Goal: Register for event/course

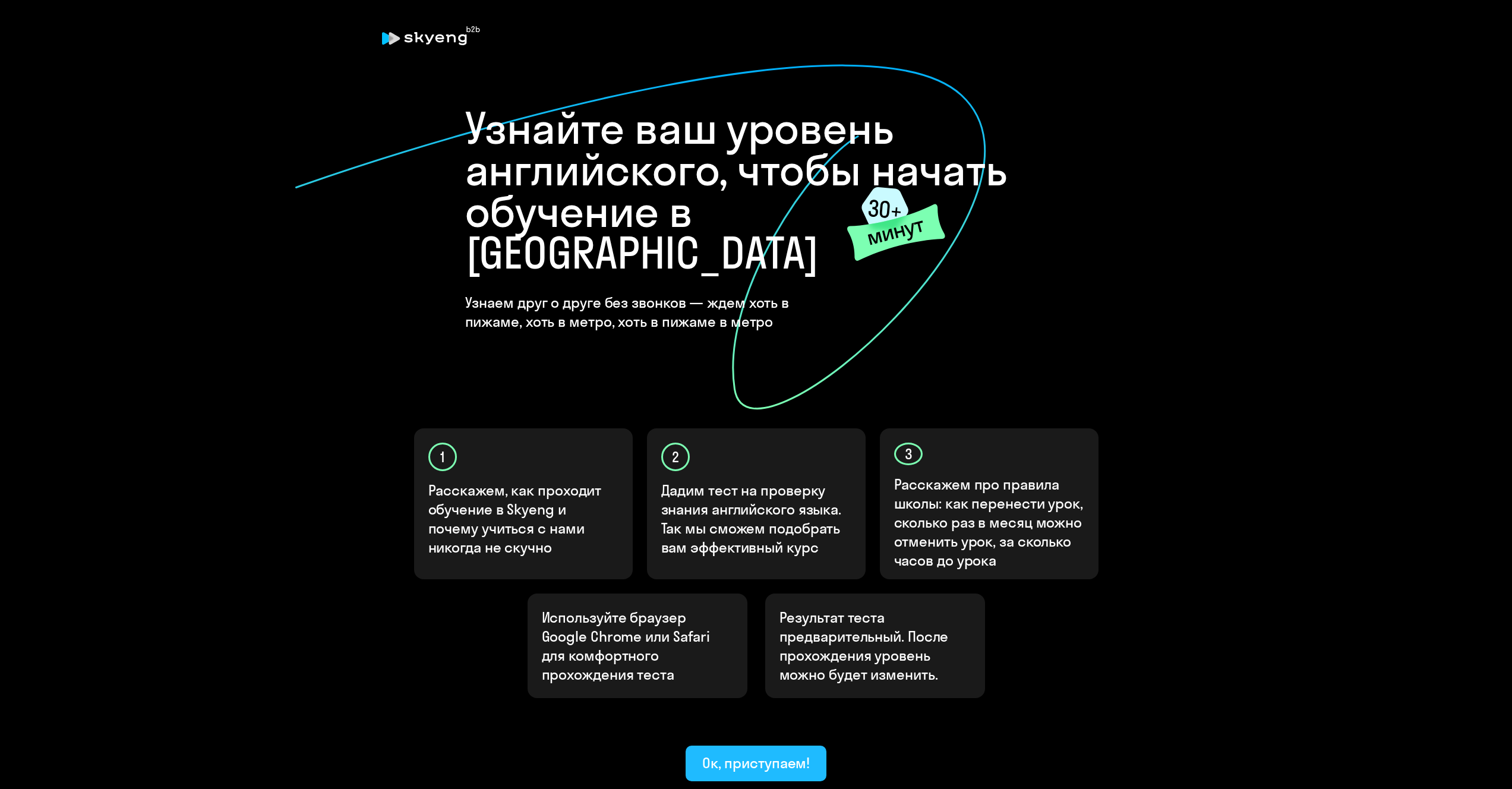
click at [782, 753] on div "Ок, приступаем!" at bounding box center [756, 763] width 108 height 19
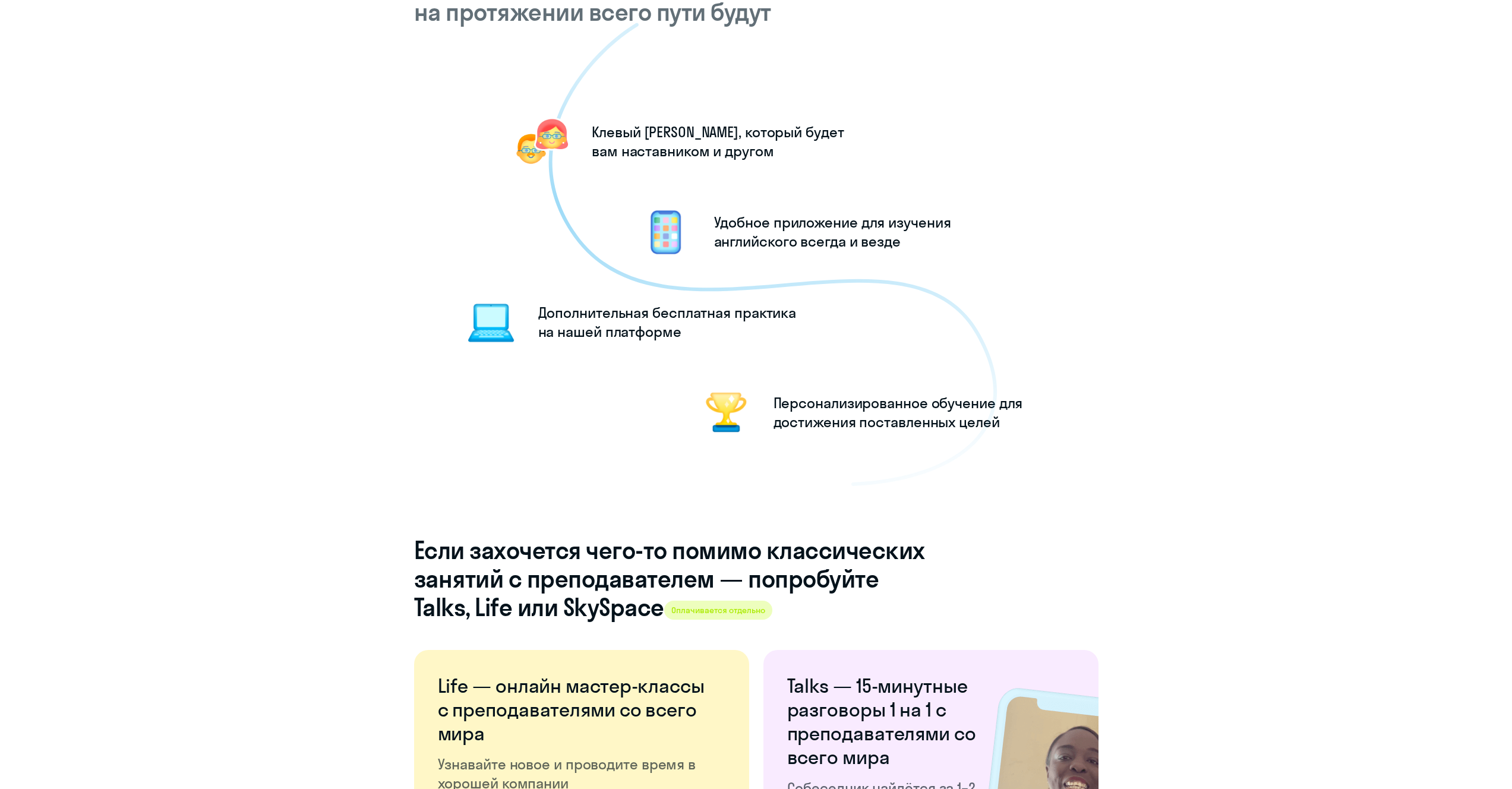
scroll to position [1964, 0]
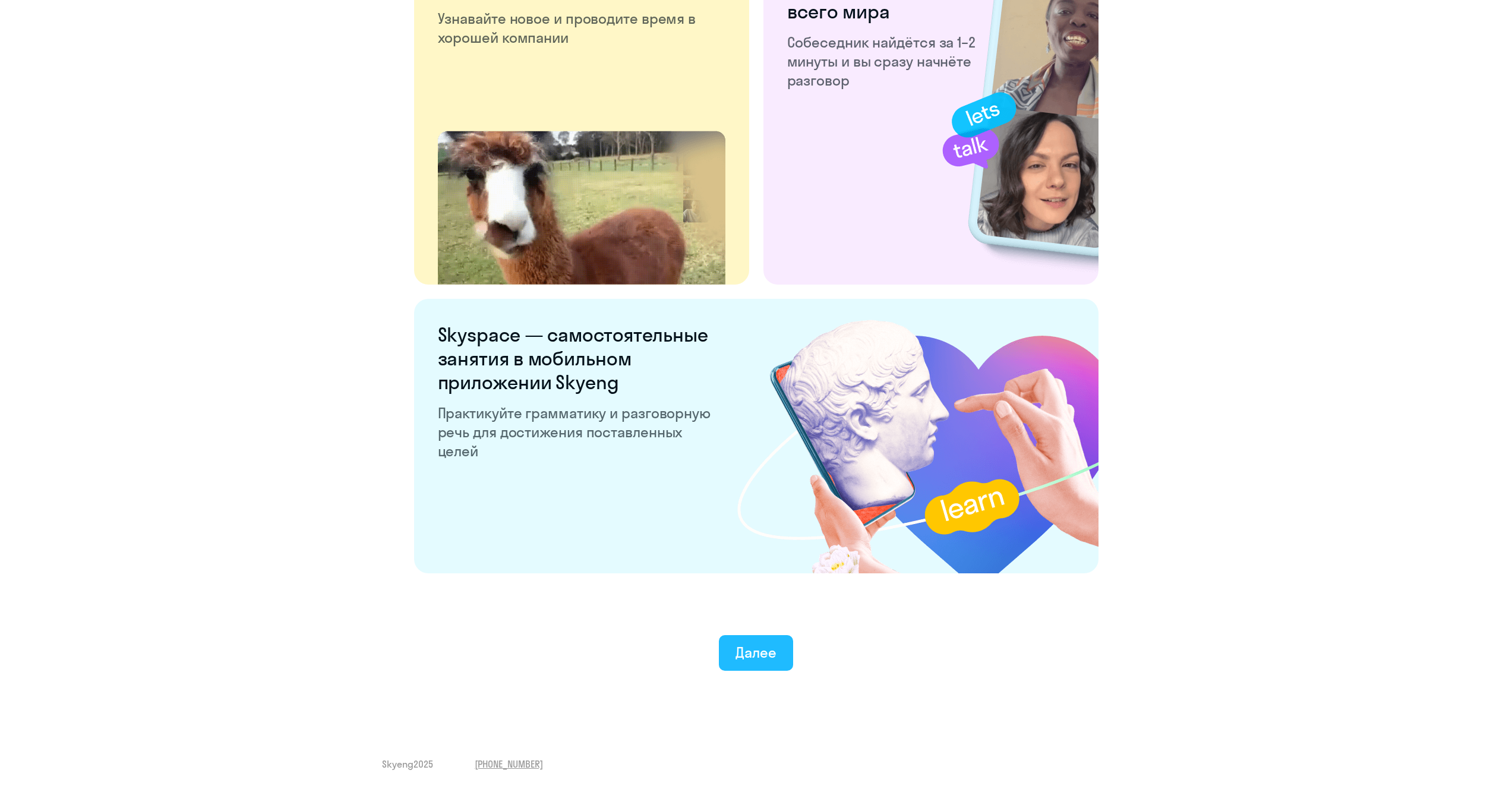
click at [727, 635] on button "Далее" at bounding box center [756, 653] width 74 height 36
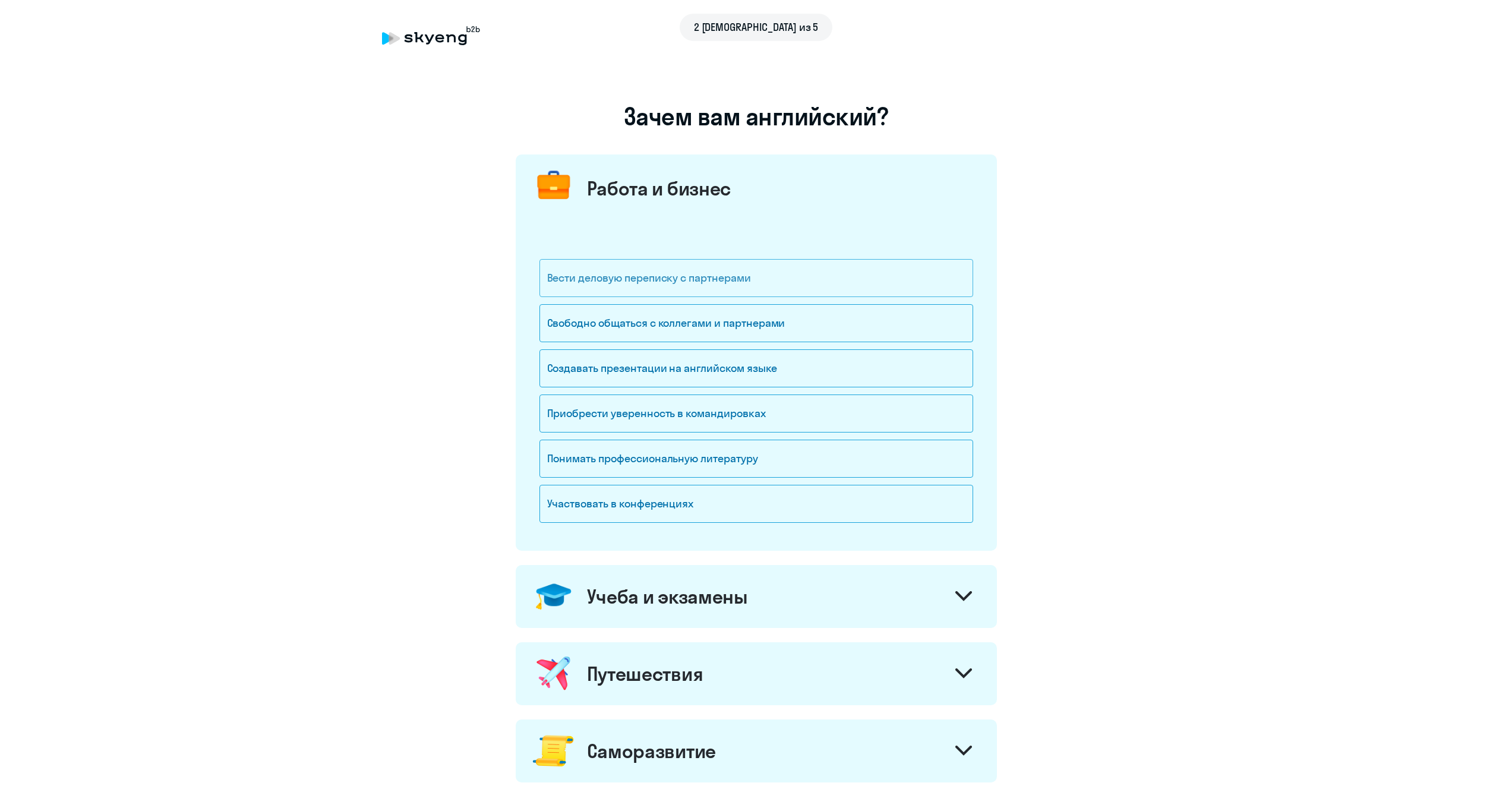
click at [740, 291] on div "Вести деловую переписку с партнерами" at bounding box center [756, 278] width 434 height 38
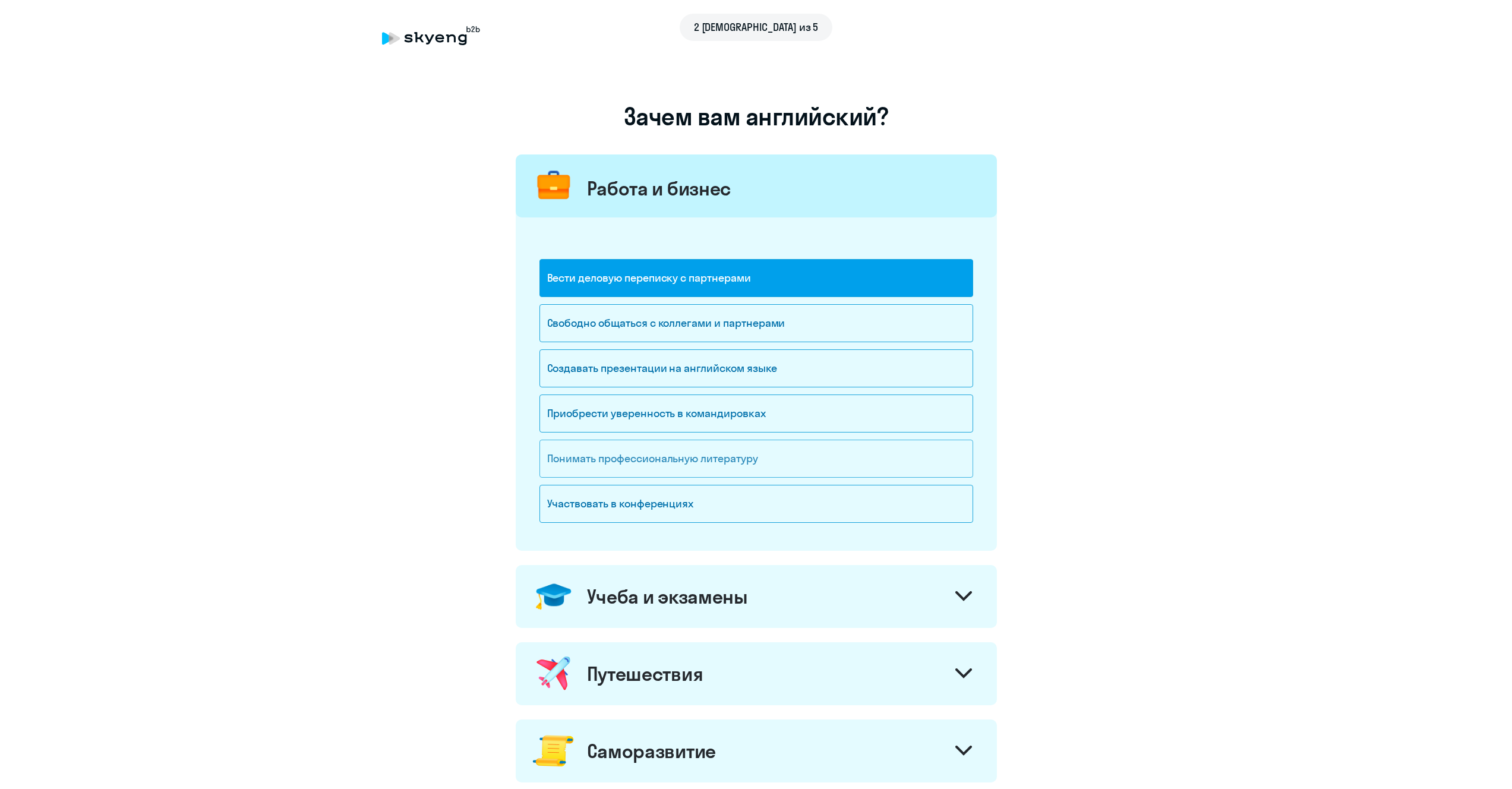
click at [728, 447] on div "Понимать профессиональную литературу" at bounding box center [756, 459] width 434 height 38
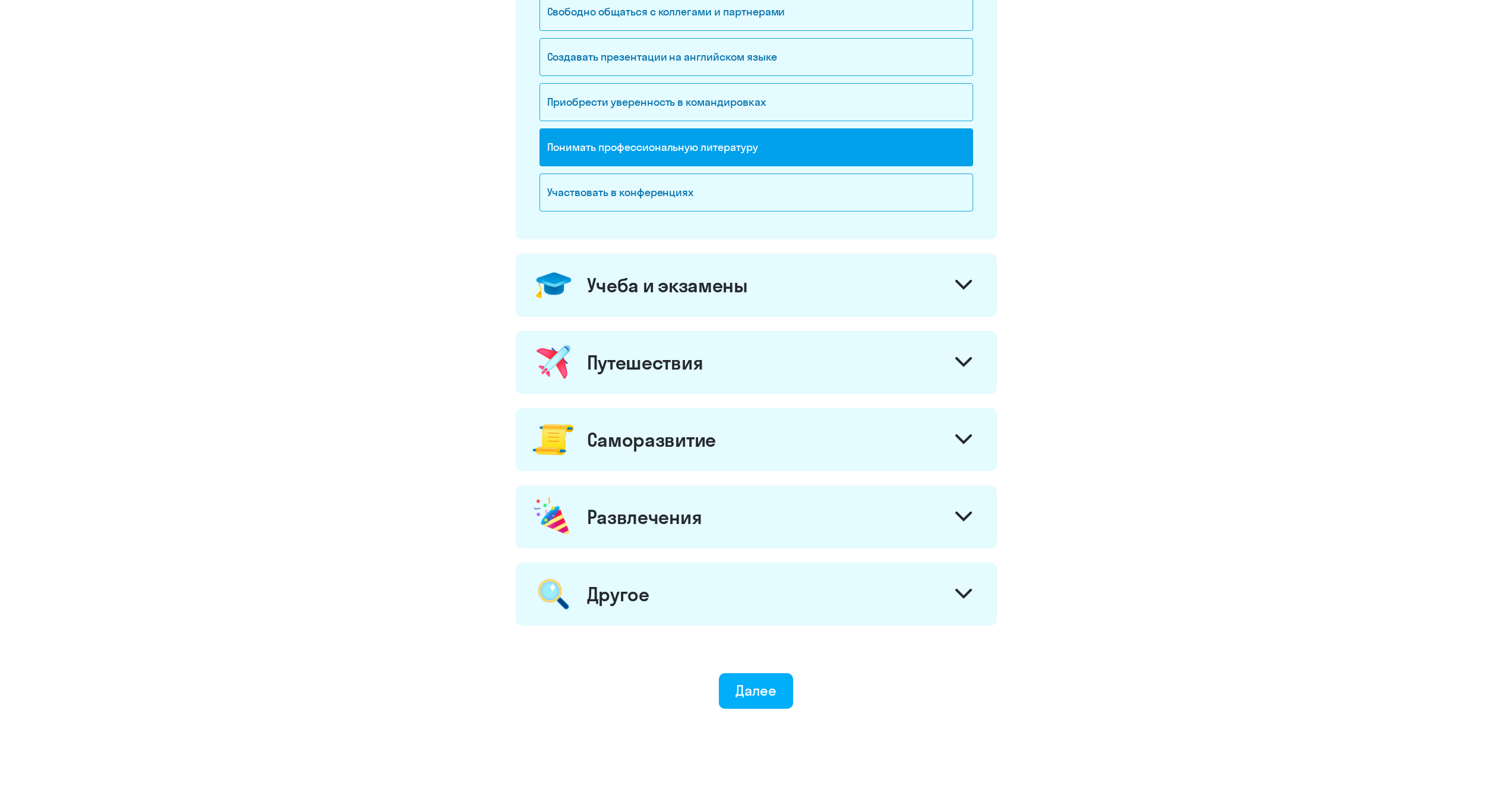
scroll to position [345, 0]
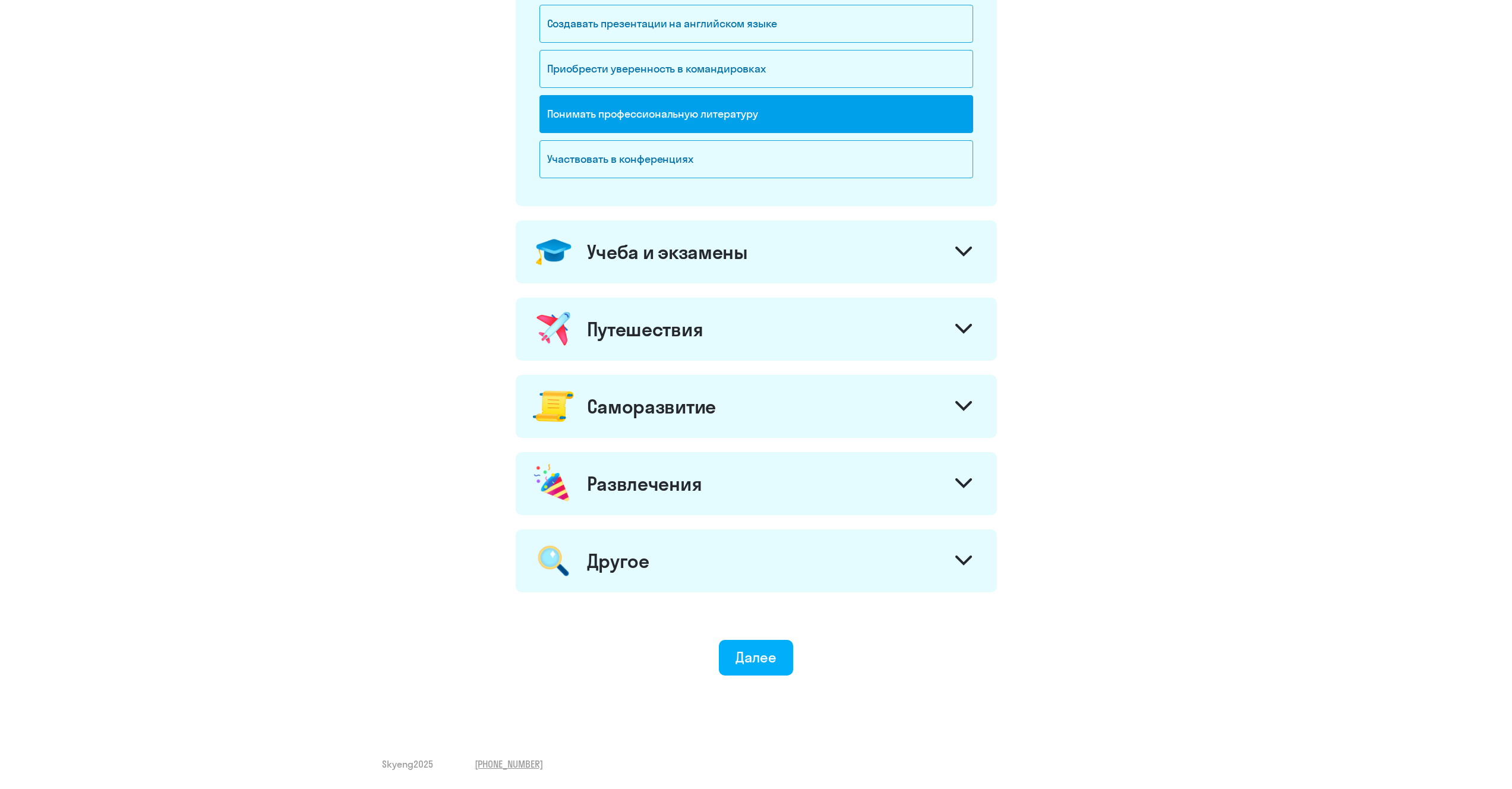
click at [747, 431] on div "Саморазвитие" at bounding box center [756, 406] width 481 height 63
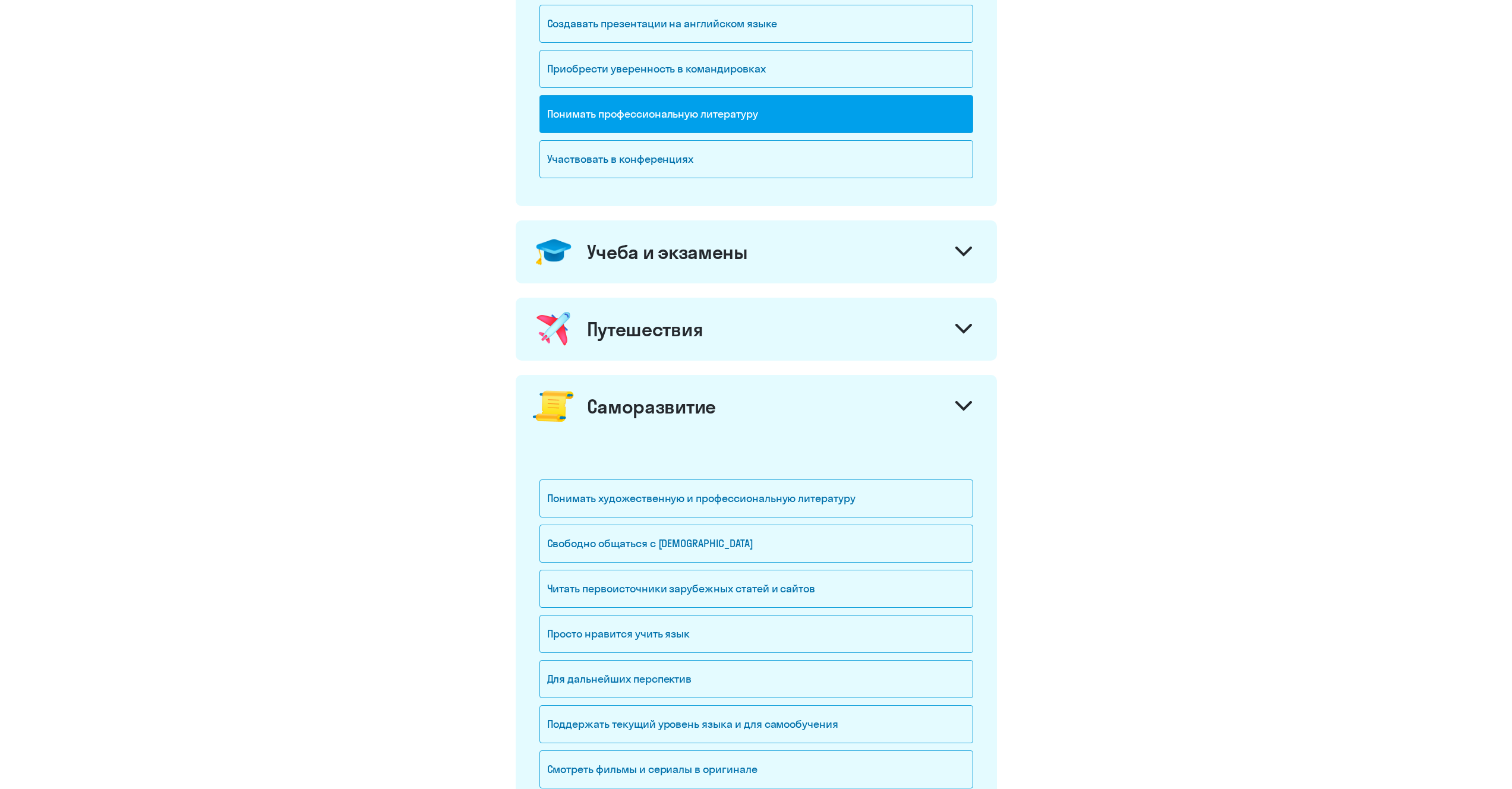
click at [747, 431] on div "Саморазвитие" at bounding box center [756, 406] width 481 height 63
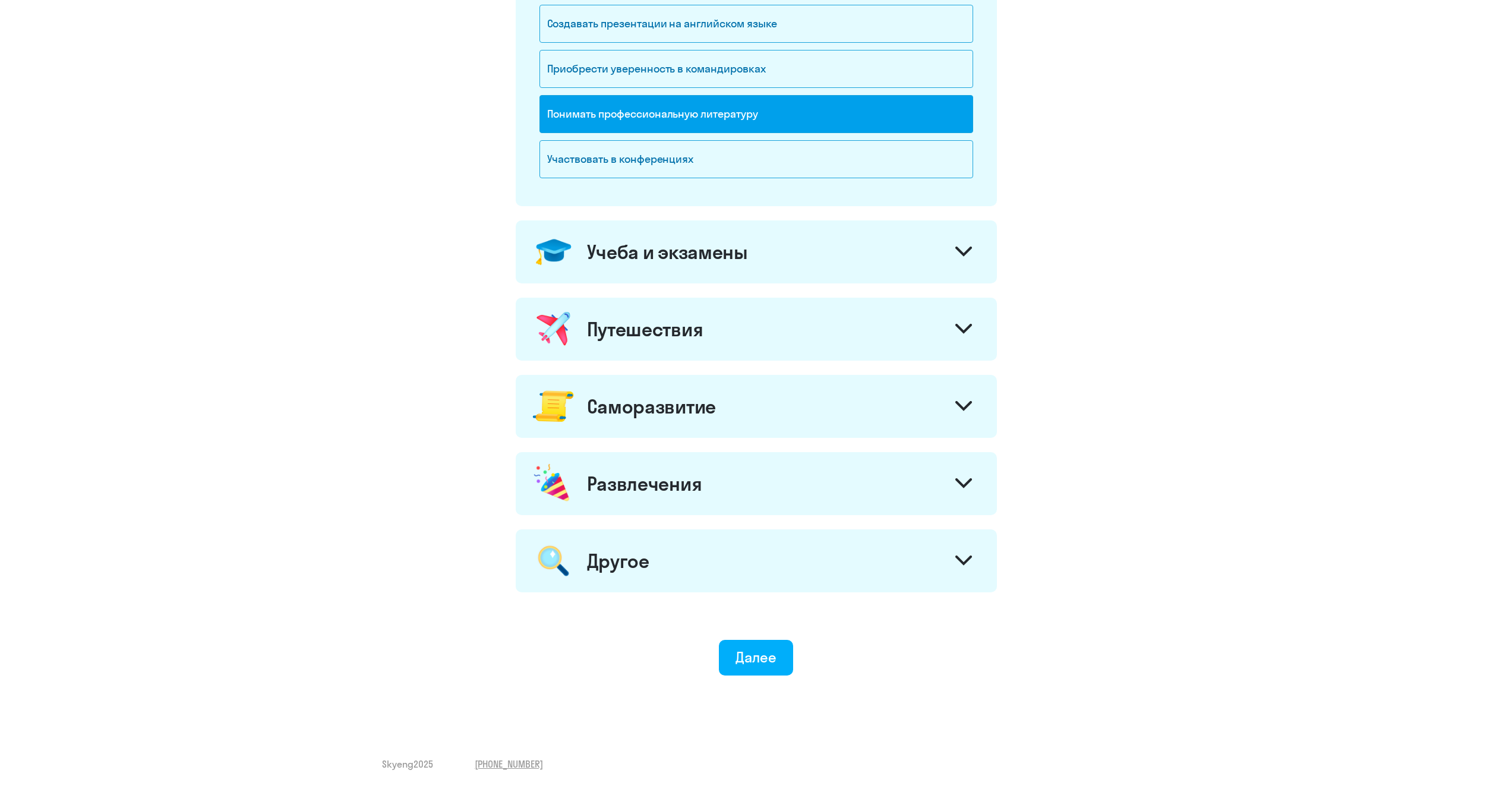
click at [747, 431] on div "Саморазвитие" at bounding box center [756, 406] width 481 height 63
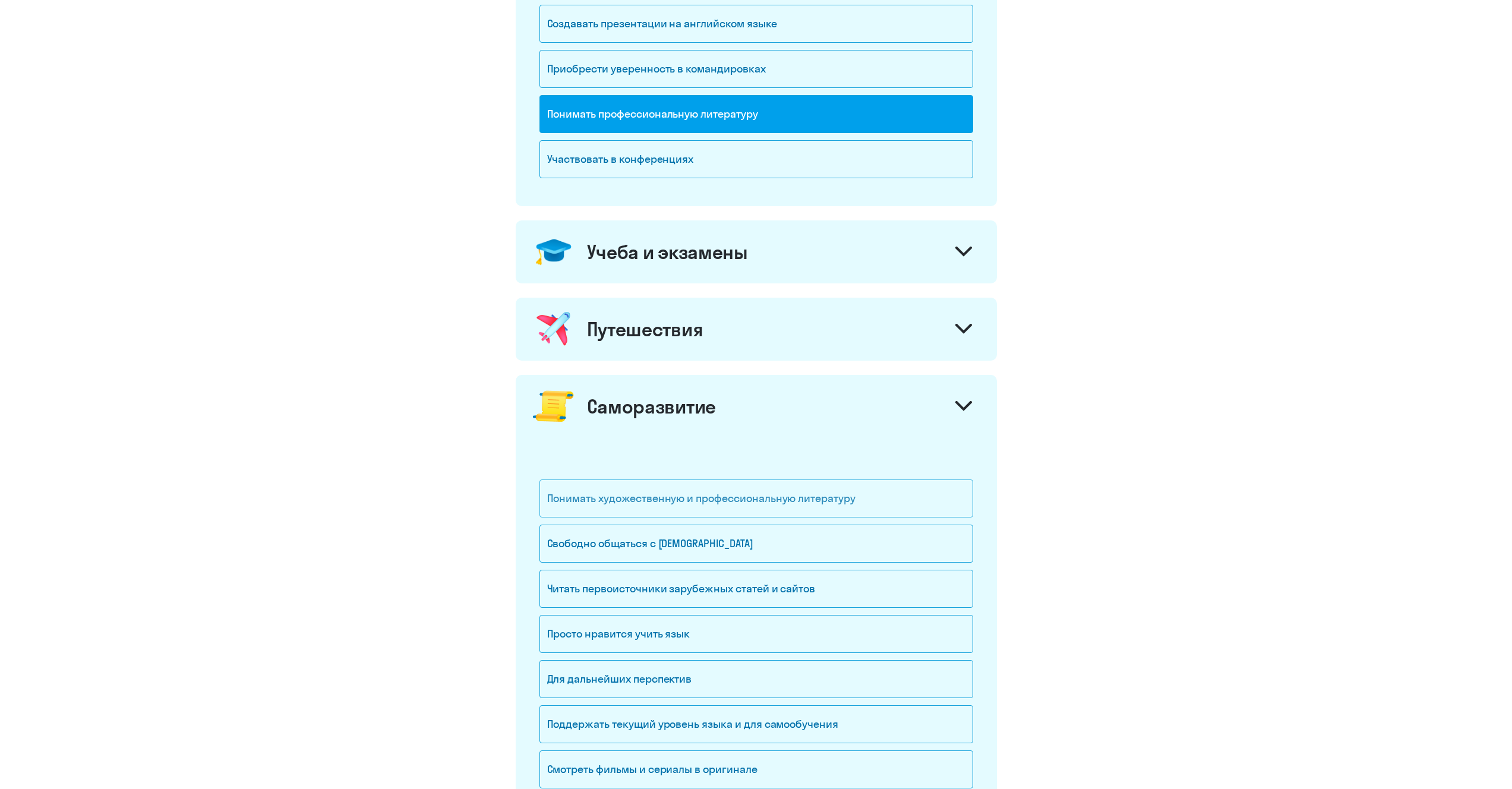
click at [766, 485] on div "Понимать художественную и профессиональную литературу" at bounding box center [756, 499] width 434 height 38
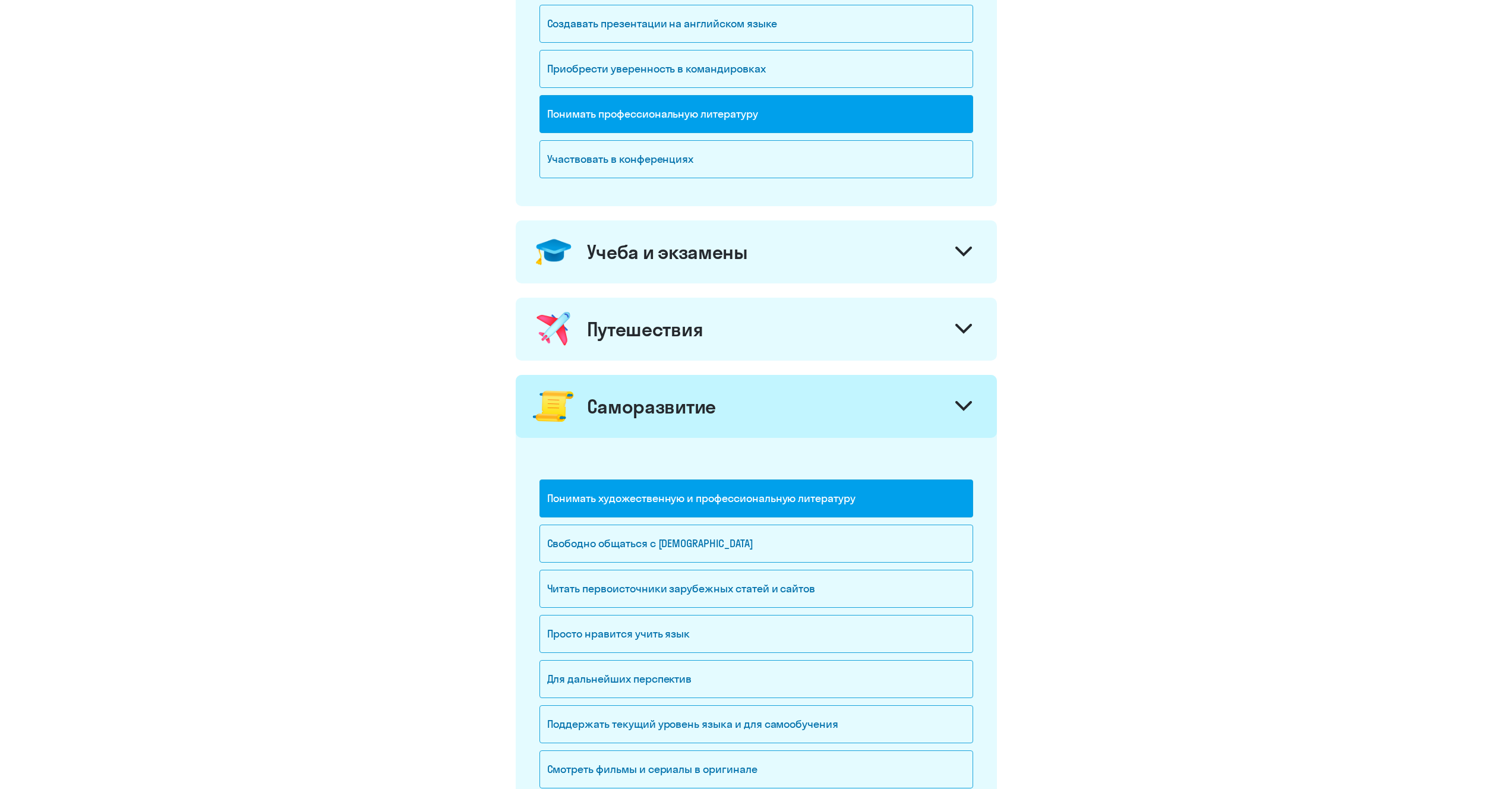
scroll to position [427, 0]
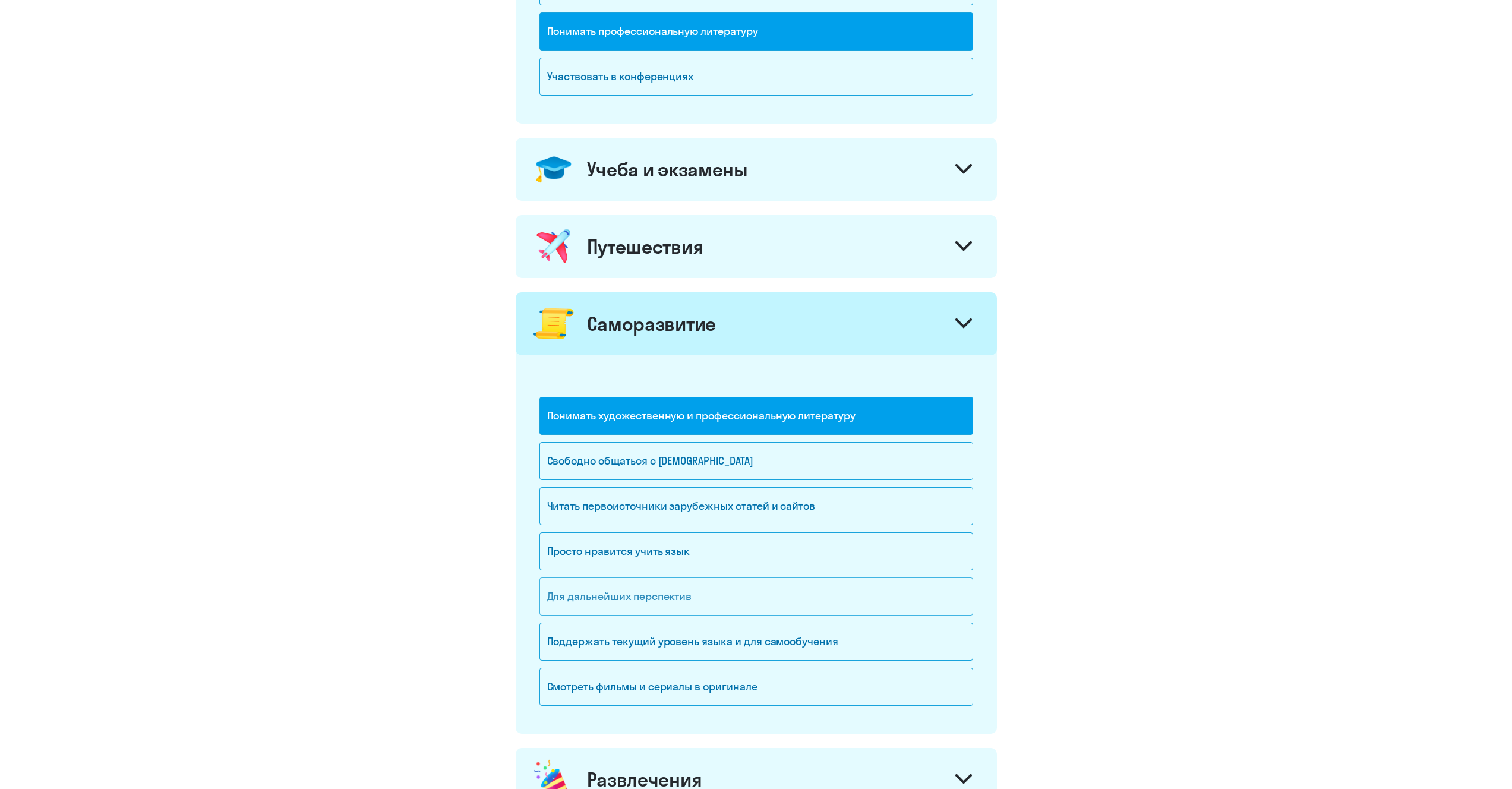
click at [719, 590] on div "Для дальнейших перспектив" at bounding box center [756, 596] width 434 height 38
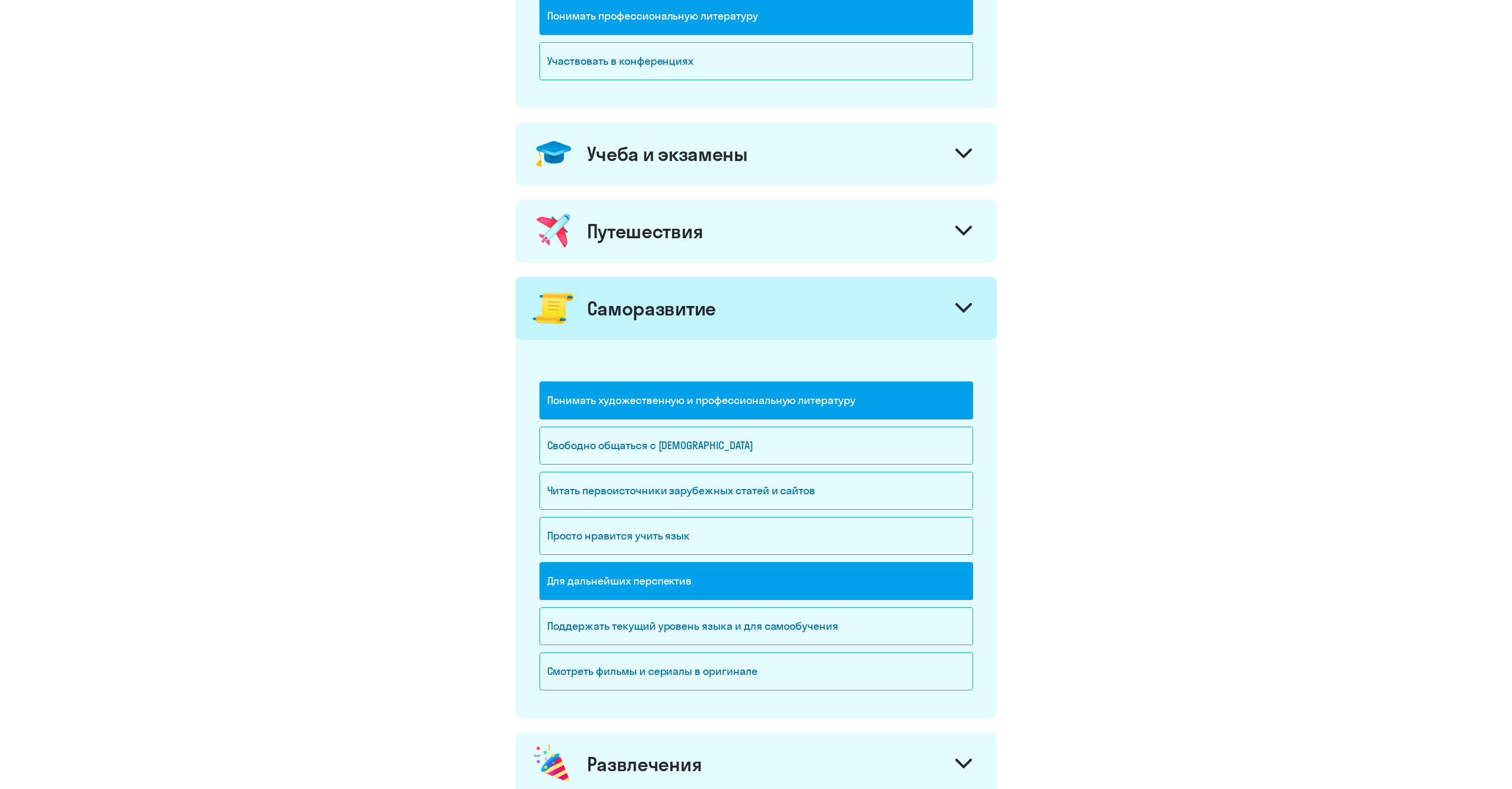
scroll to position [450, 0]
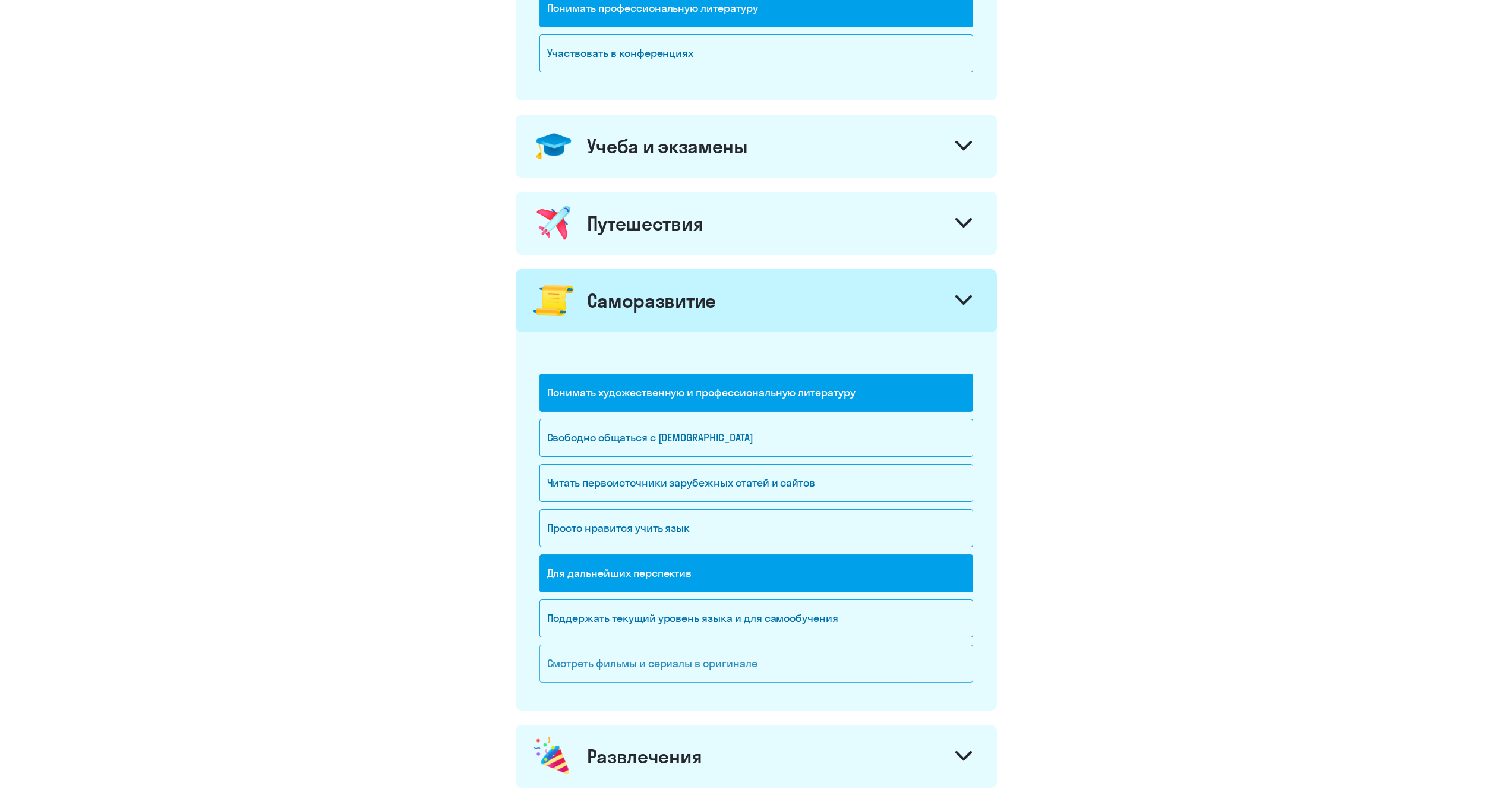
click at [729, 665] on div "Смотреть фильмы и сериалы в оригинале" at bounding box center [756, 663] width 434 height 38
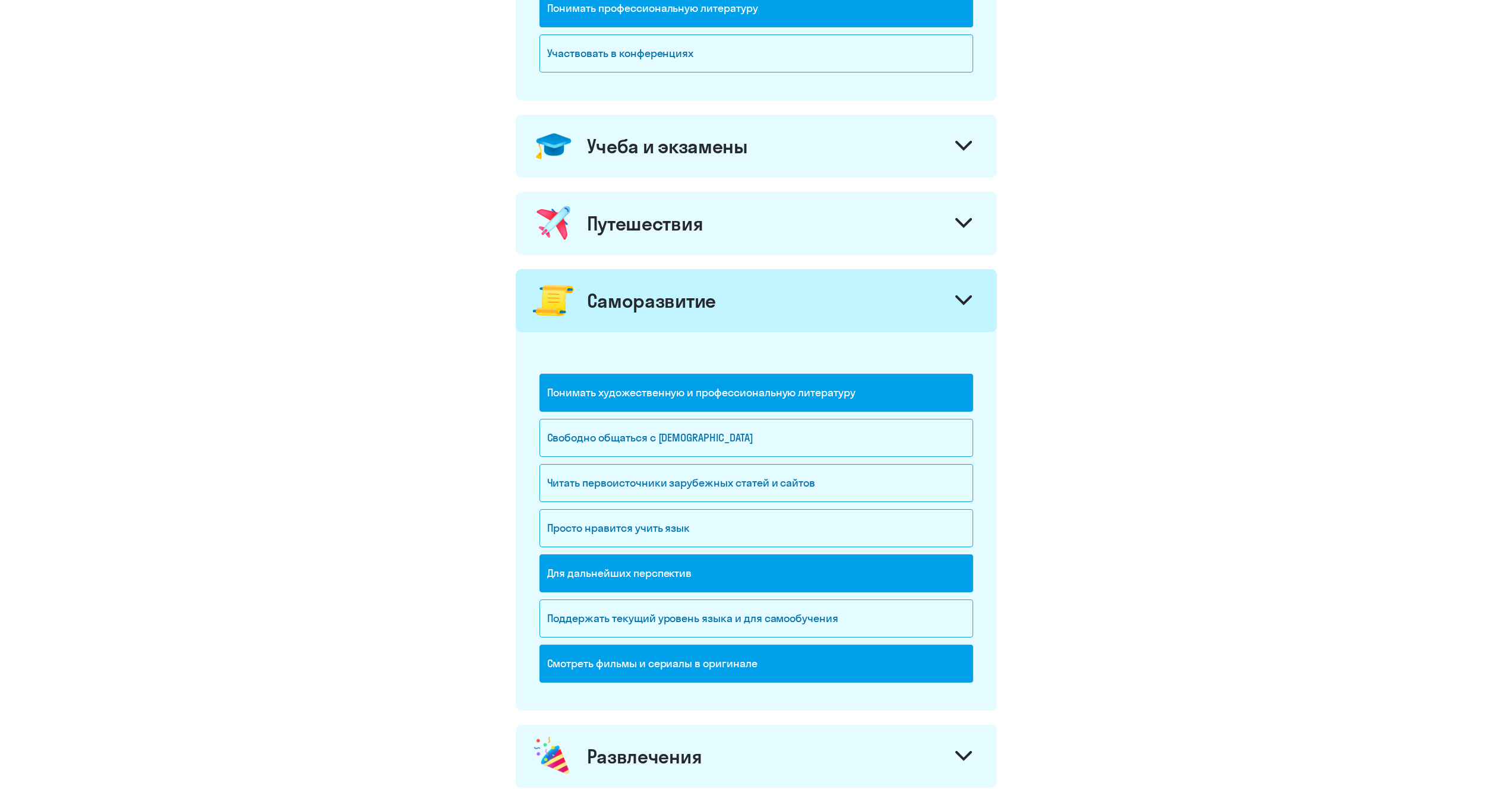
scroll to position [702, 0]
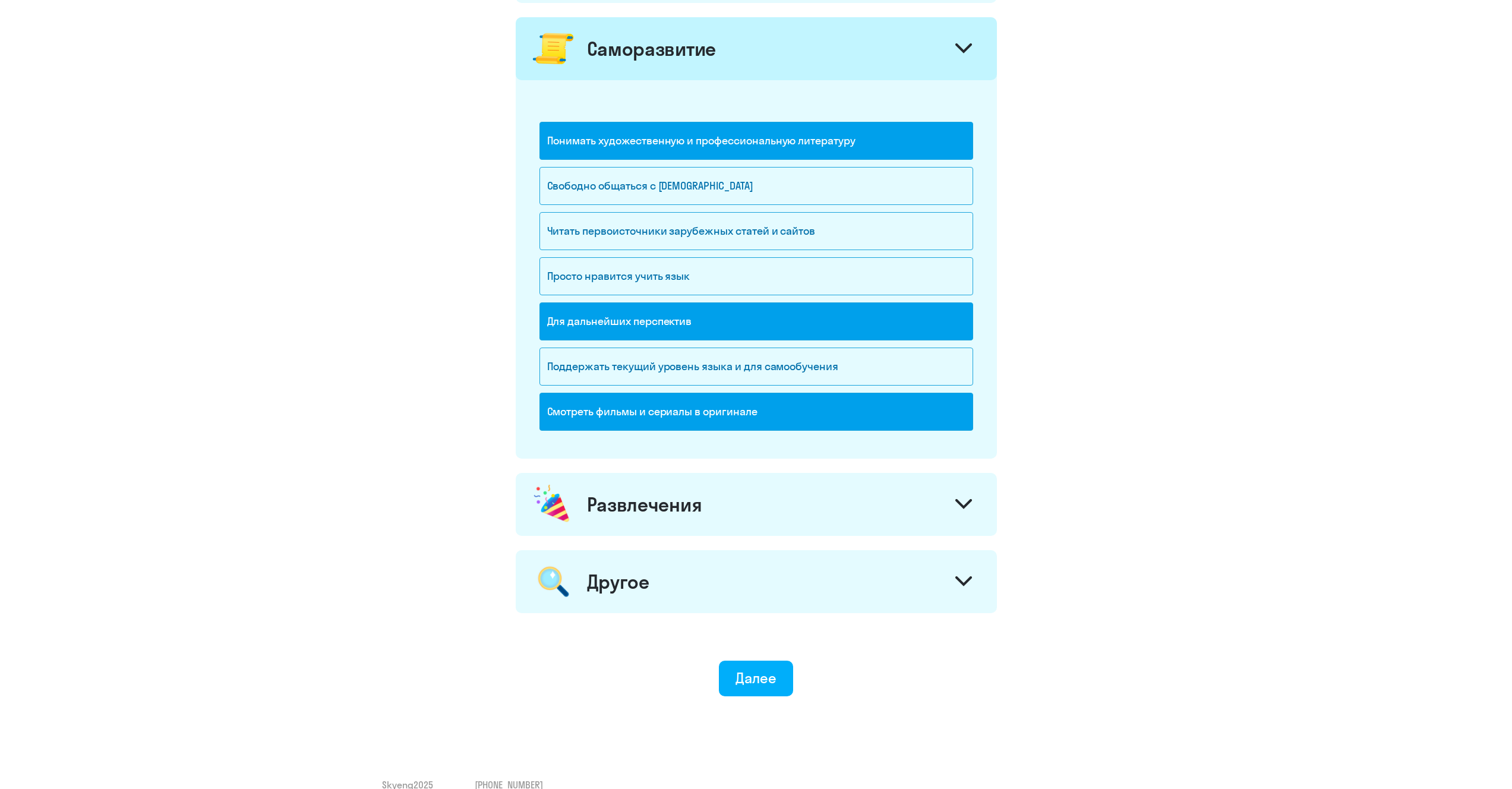
click at [719, 514] on div "Развлечения" at bounding box center [756, 505] width 481 height 63
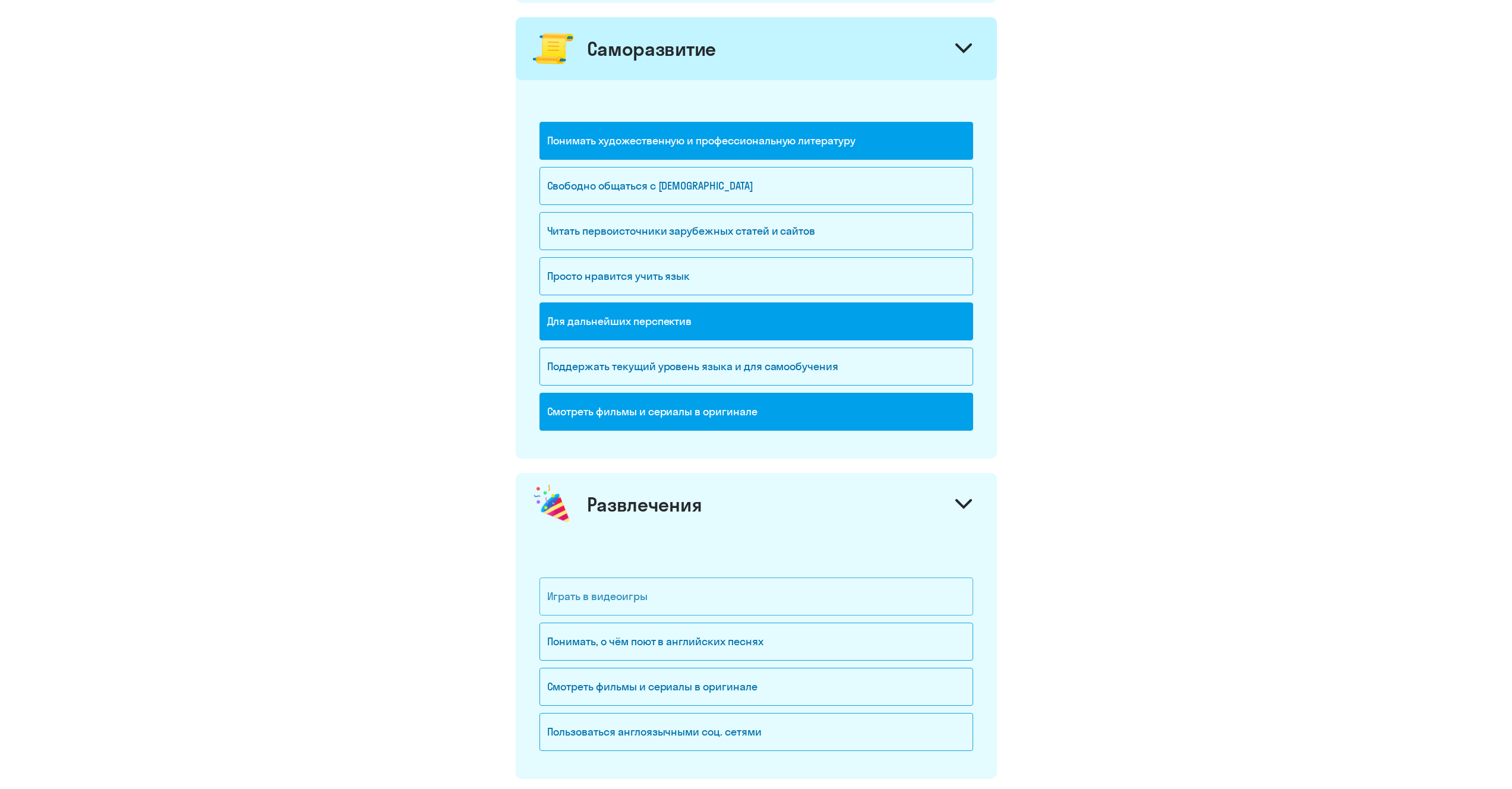
scroll to position [783, 0]
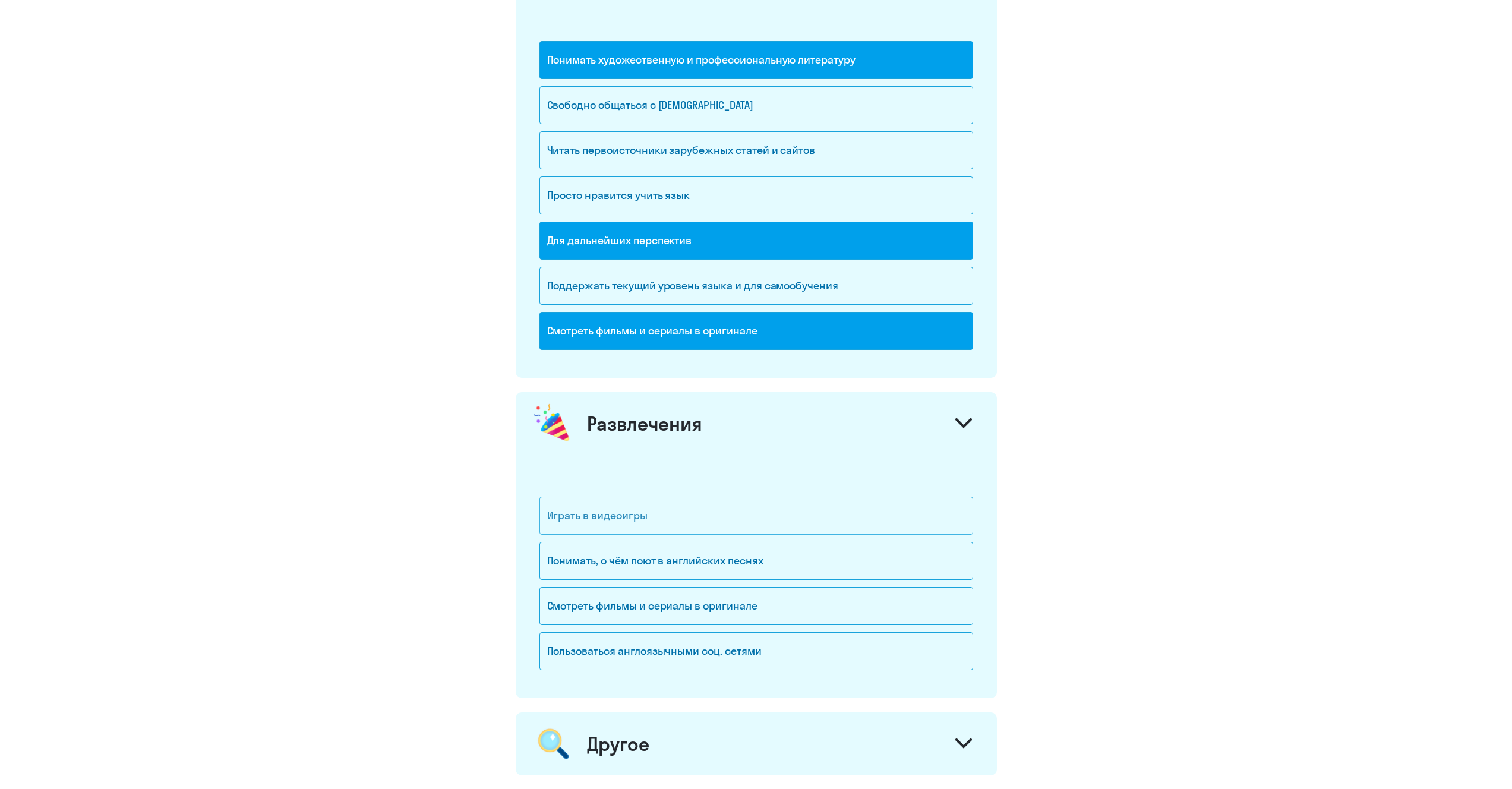
click at [700, 526] on div "Играть в видеоигры" at bounding box center [756, 516] width 434 height 38
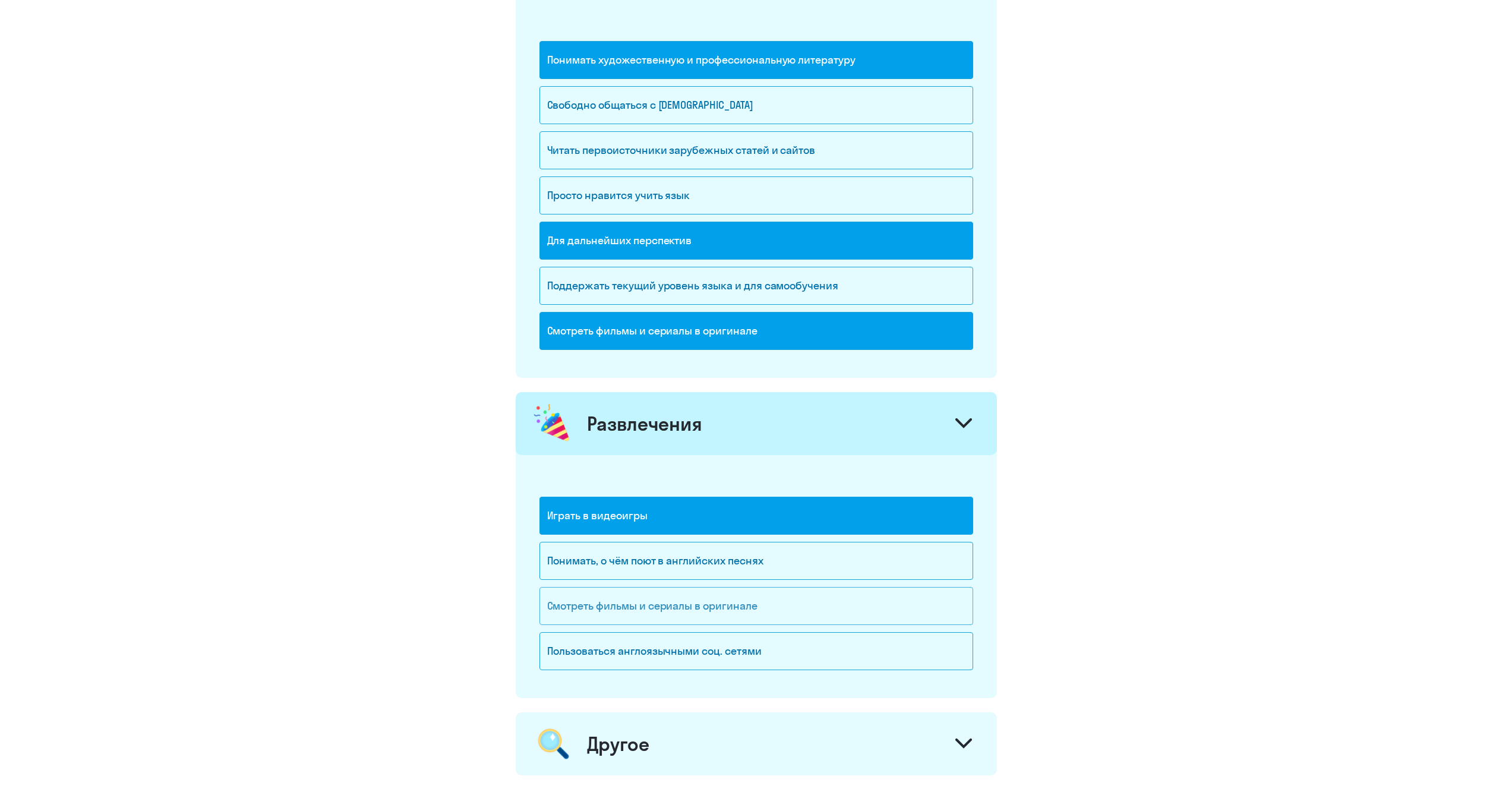
click at [732, 622] on div "Смотреть фильмы и сериалы в оригинале" at bounding box center [756, 606] width 434 height 38
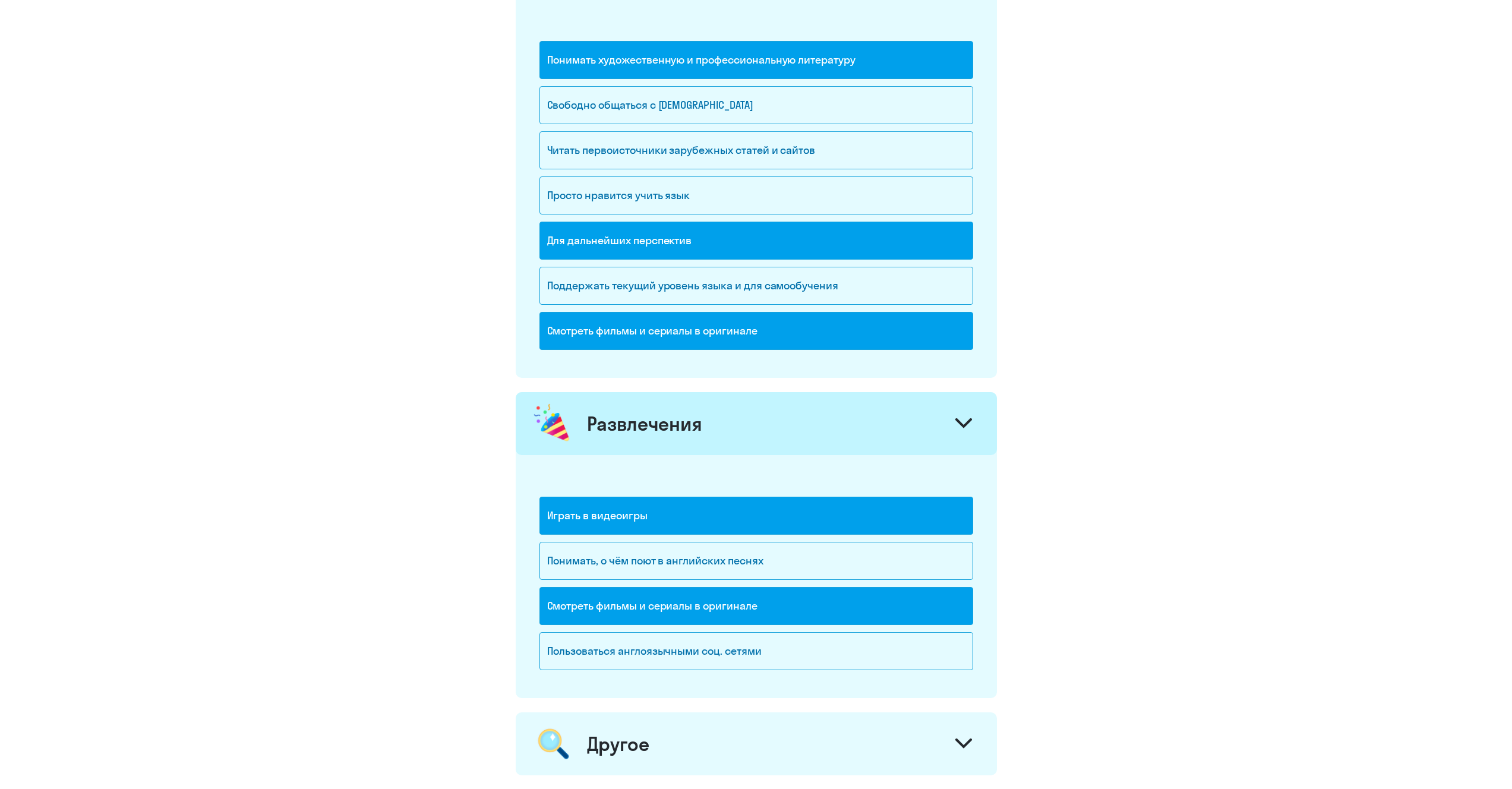
scroll to position [926, 0]
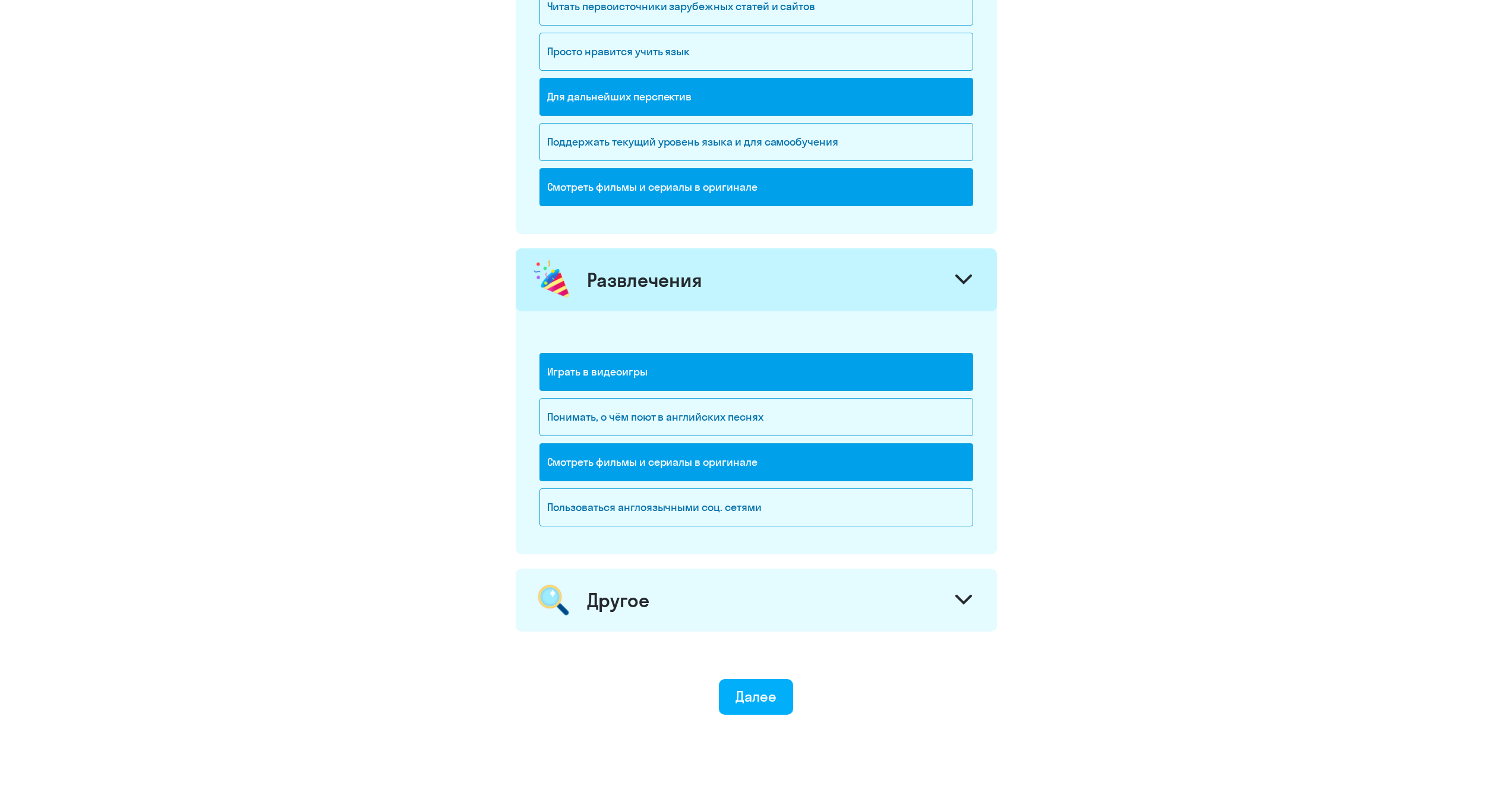
click at [732, 622] on div "Другое" at bounding box center [756, 600] width 481 height 63
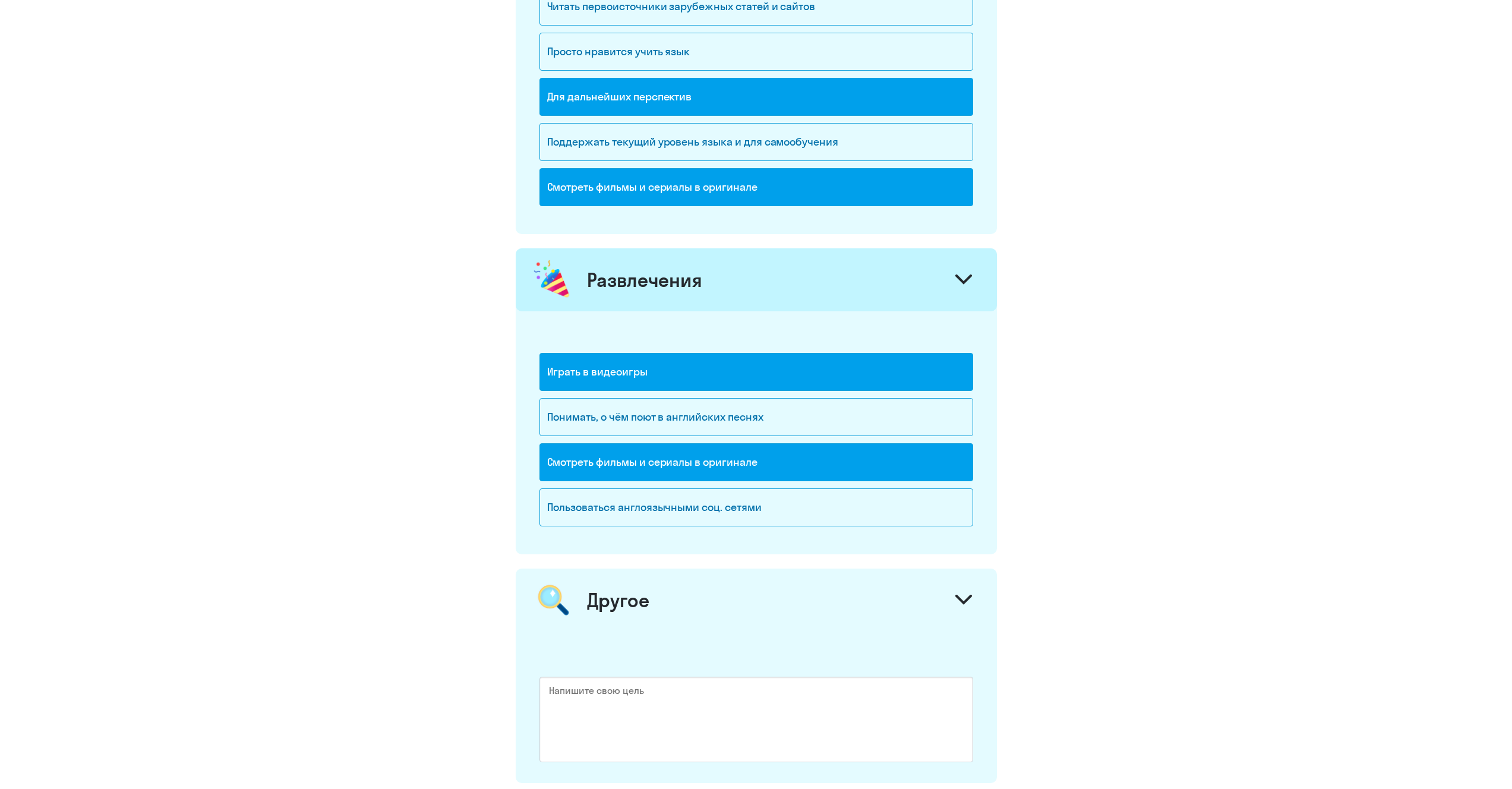
scroll to position [1117, 0]
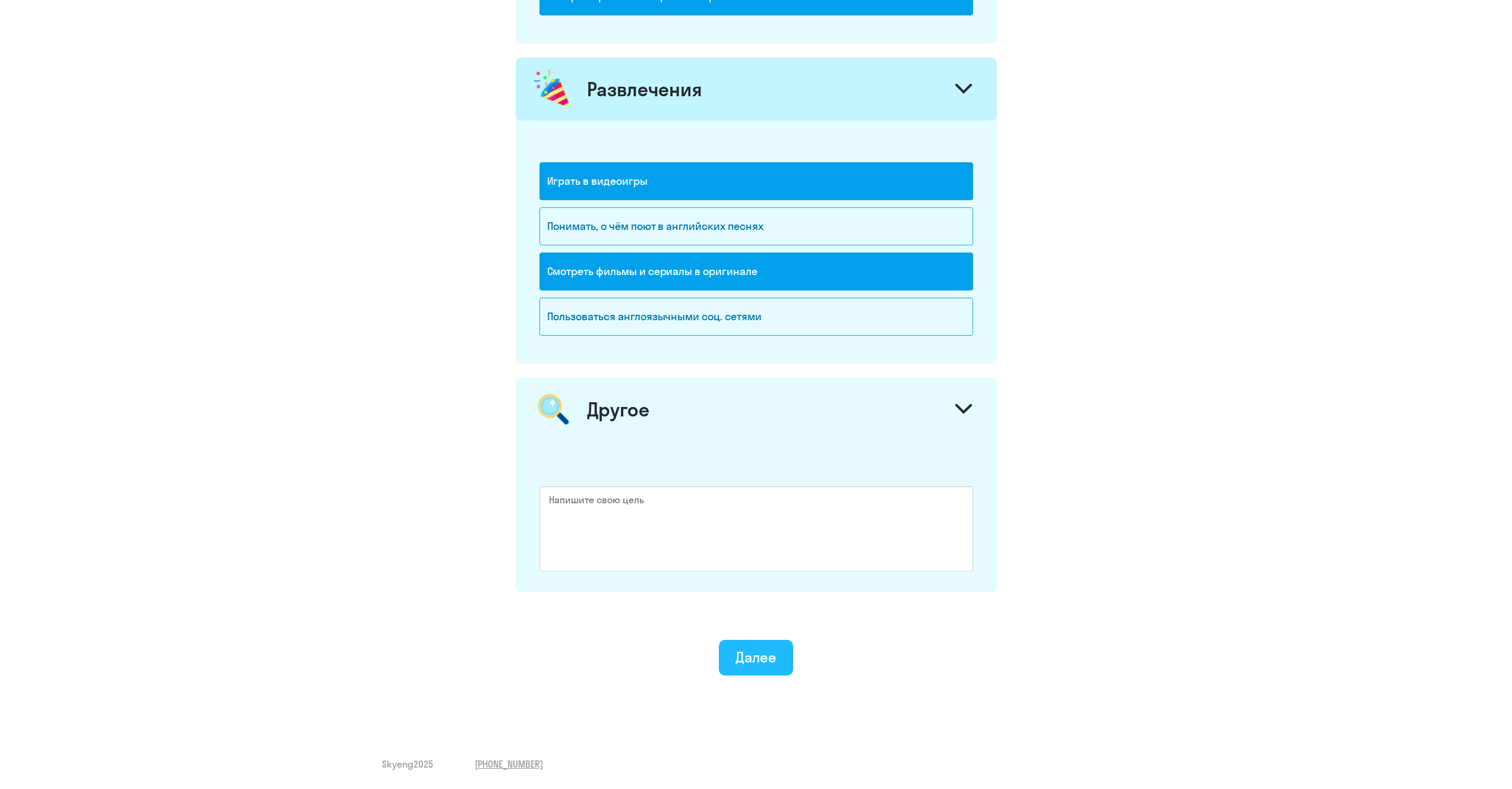
click at [735, 648] on div "Далее" at bounding box center [756, 657] width 41 height 19
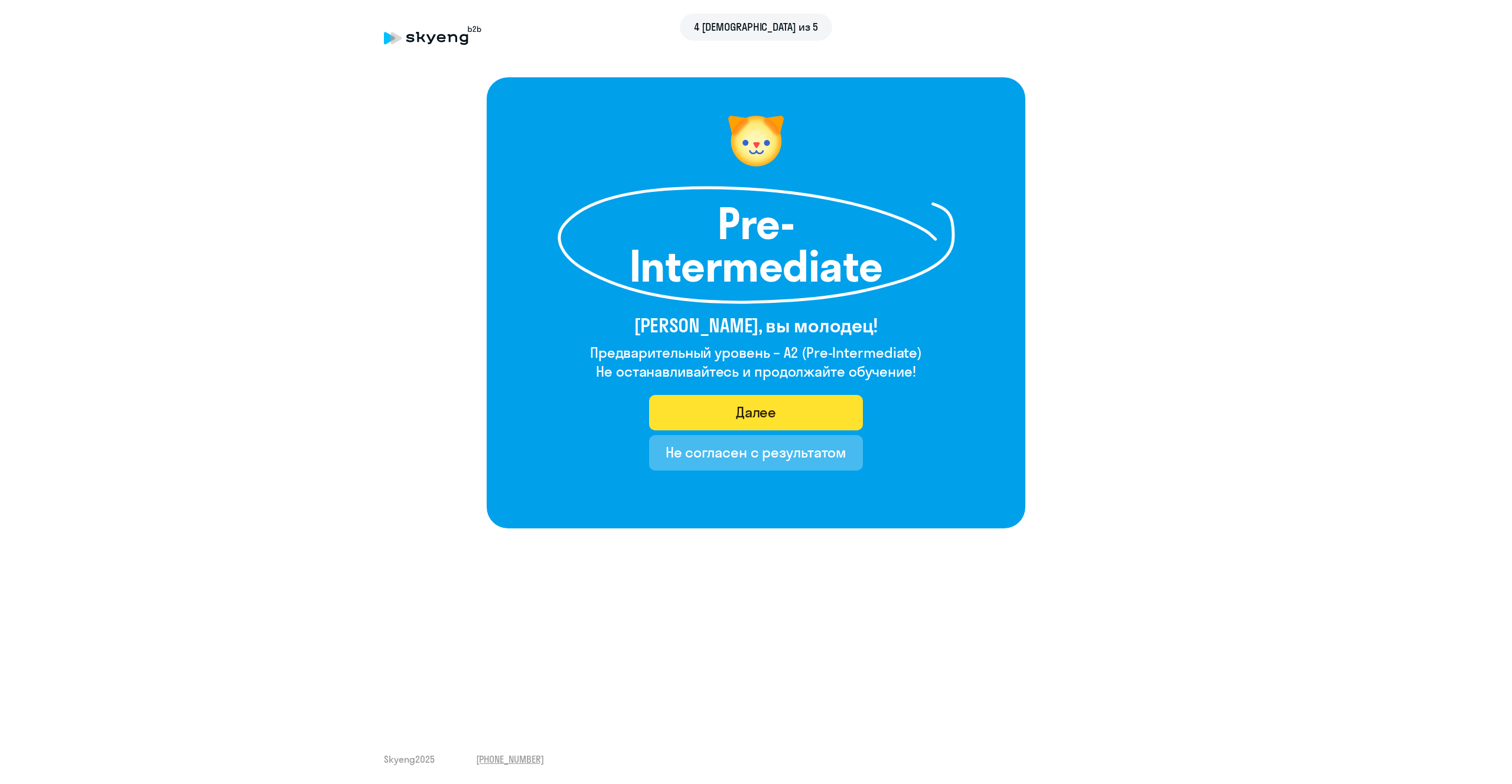
click at [822, 413] on button "Далее" at bounding box center [756, 413] width 214 height 35
